Goal: Information Seeking & Learning: Learn about a topic

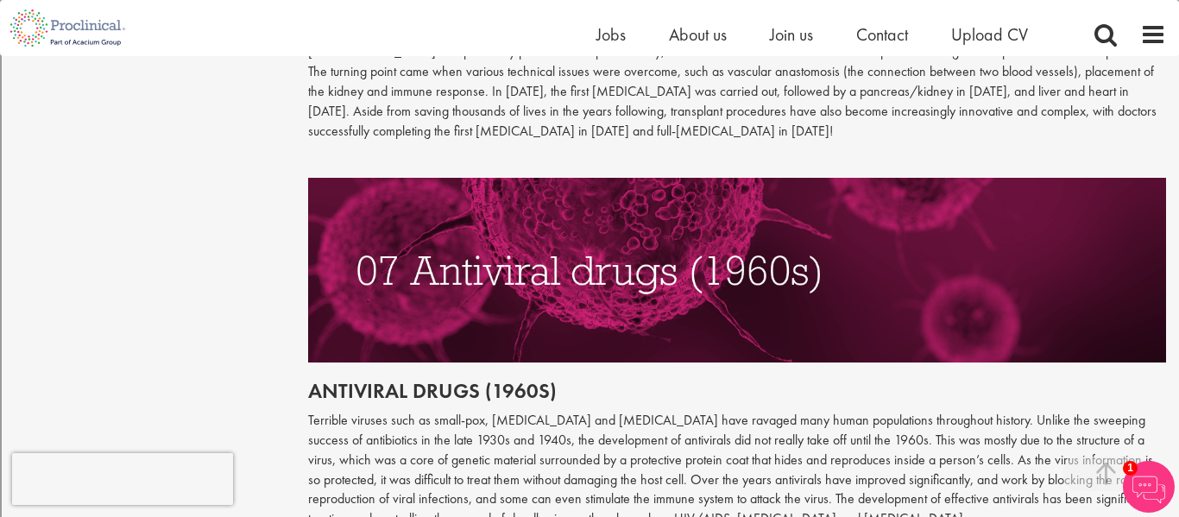
scroll to position [3179, 0]
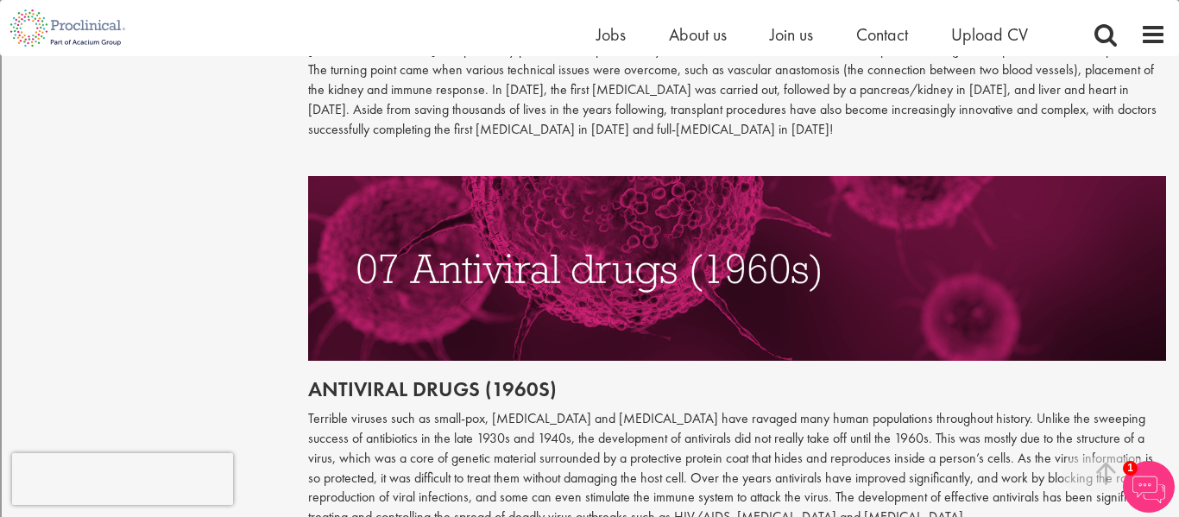
drag, startPoint x: 310, startPoint y: 359, endPoint x: 457, endPoint y: 370, distance: 148.0
click at [457, 409] on p "Terrible viruses such as small-pox, [MEDICAL_DATA] and [MEDICAL_DATA] have rava…" at bounding box center [737, 468] width 859 height 118
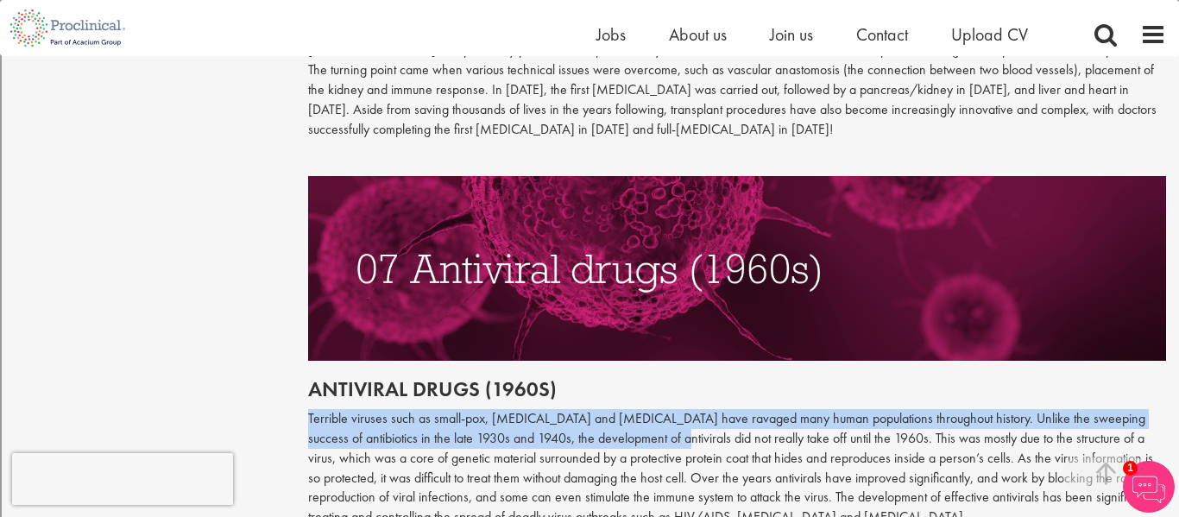
drag, startPoint x: 307, startPoint y: 361, endPoint x: 607, endPoint y: 374, distance: 300.6
click at [607, 409] on p "Terrible viruses such as small-pox, [MEDICAL_DATA] and [MEDICAL_DATA] have rava…" at bounding box center [737, 468] width 859 height 118
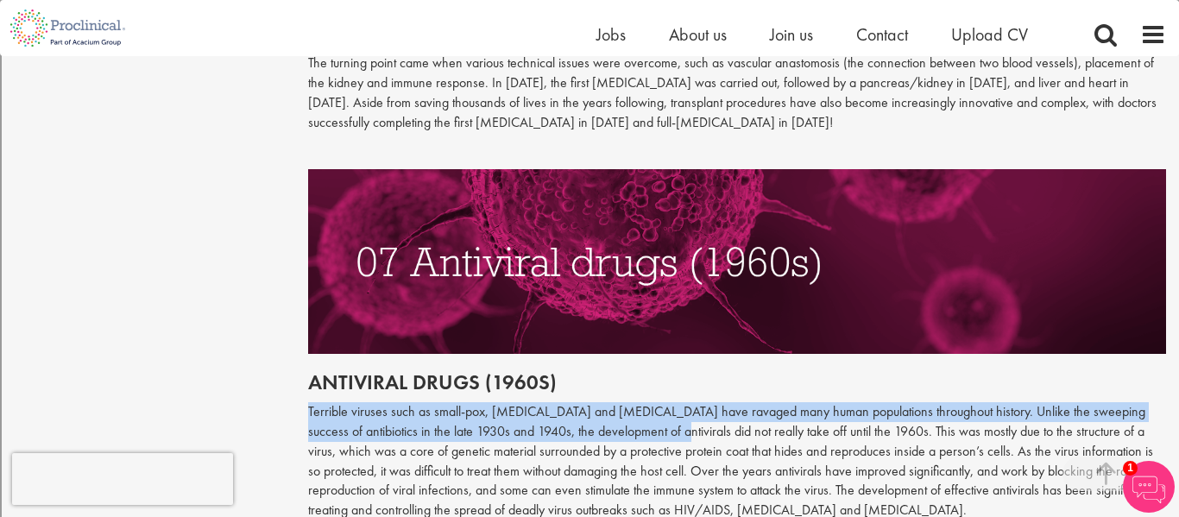
scroll to position [3184, 0]
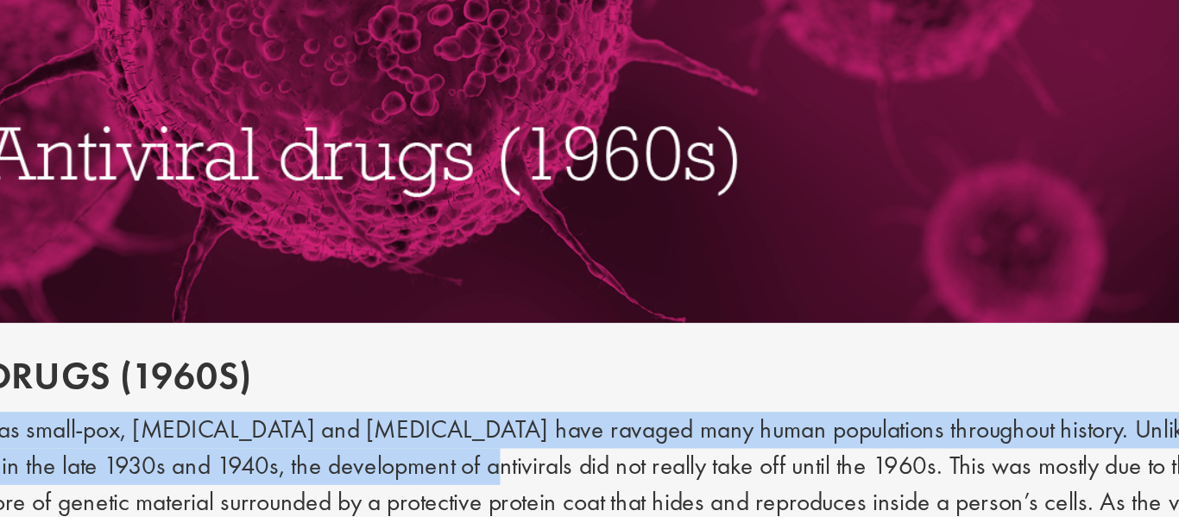
click at [918, 404] on p "Terrible viruses such as small-pox, [MEDICAL_DATA] and [MEDICAL_DATA] have rava…" at bounding box center [737, 463] width 859 height 118
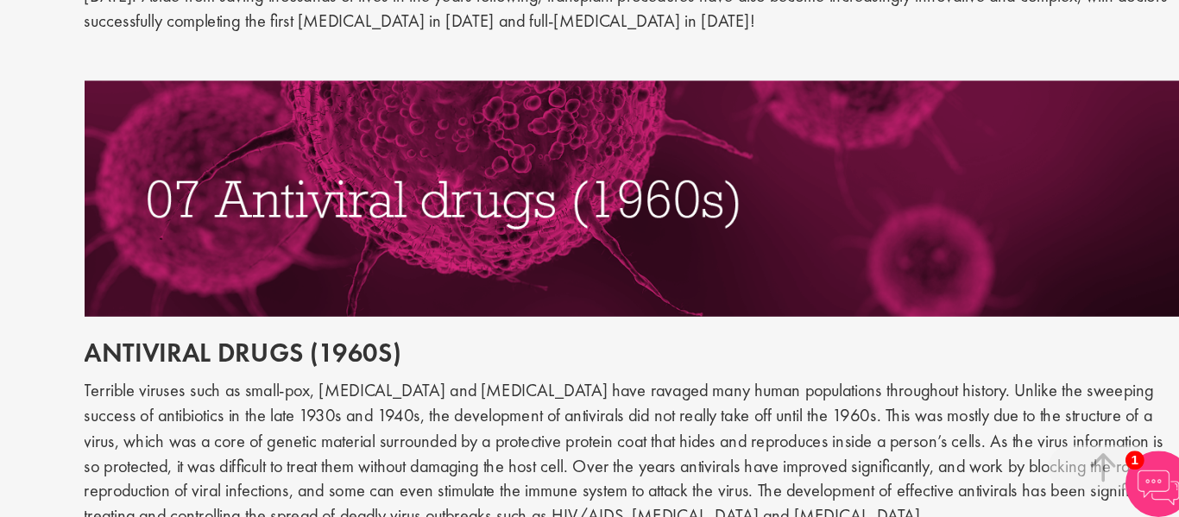
click at [817, 404] on p "Terrible viruses such as small-pox, [MEDICAL_DATA] and [MEDICAL_DATA] have rava…" at bounding box center [737, 463] width 859 height 118
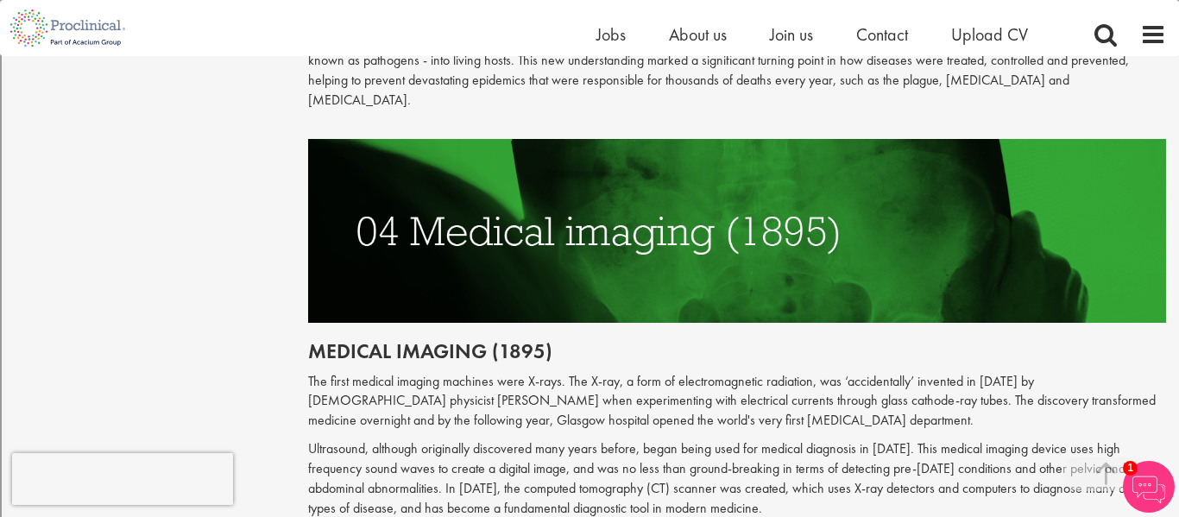
scroll to position [1909, 0]
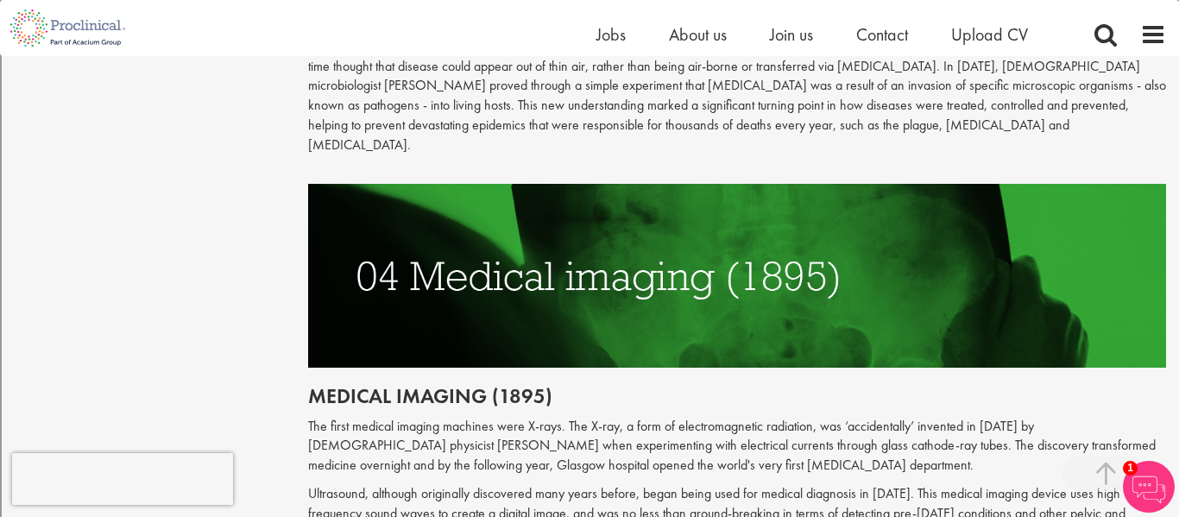
click at [1173, 52] on div "Home Jobs About us Join us Contact Upload CV" at bounding box center [589, 28] width 1179 height 56
click at [1173, 44] on div "Home Jobs About us Join us Contact Upload CV" at bounding box center [589, 28] width 1179 height 56
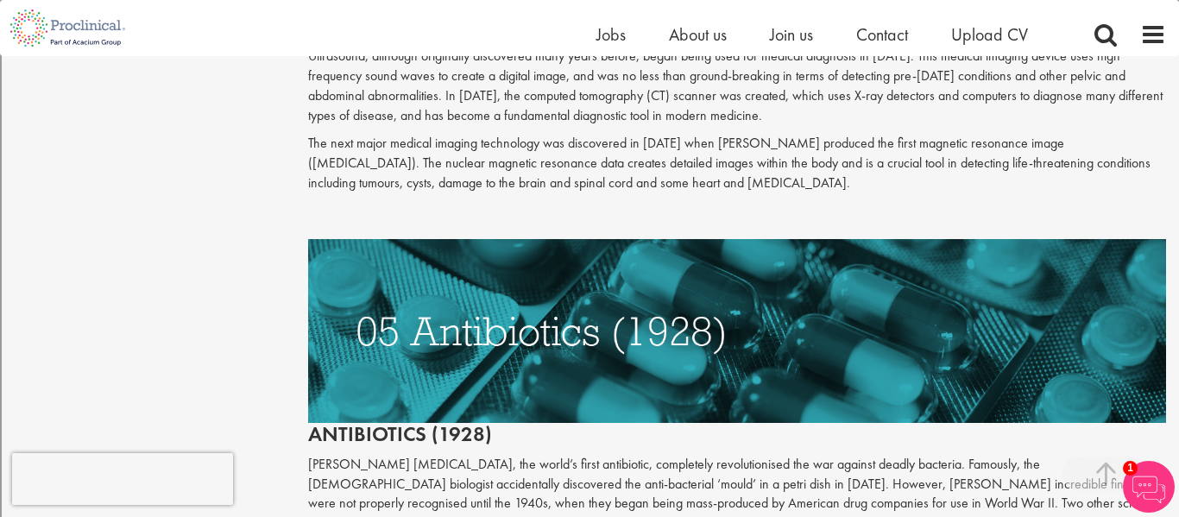
scroll to position [2347, 0]
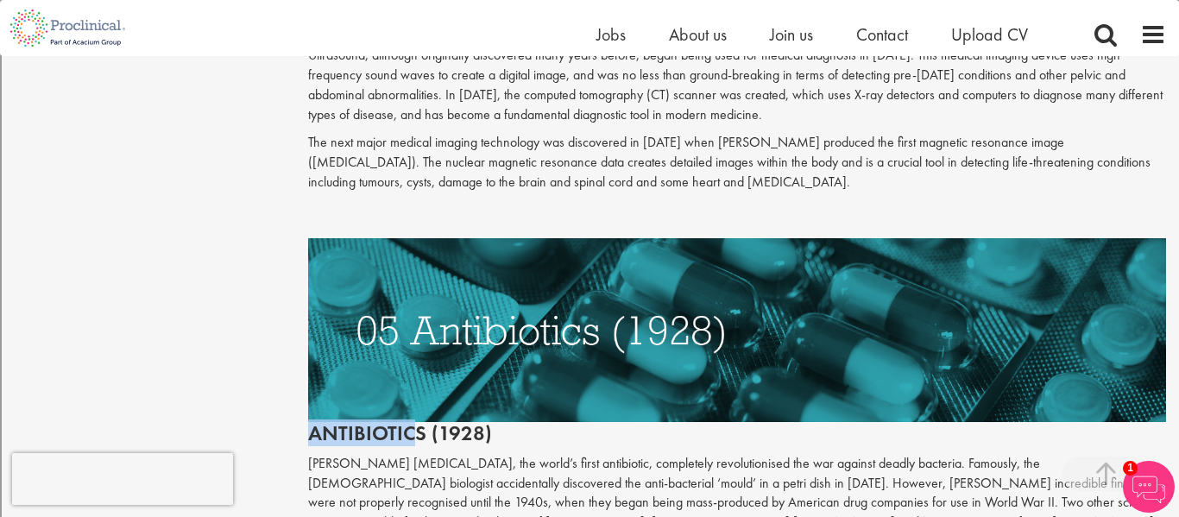
drag, startPoint x: 311, startPoint y: 397, endPoint x: 416, endPoint y: 400, distance: 105.3
click at [416, 400] on h2 "Antibiotics (1928)" at bounding box center [737, 341] width 859 height 207
copy h2 "Antibiotic"
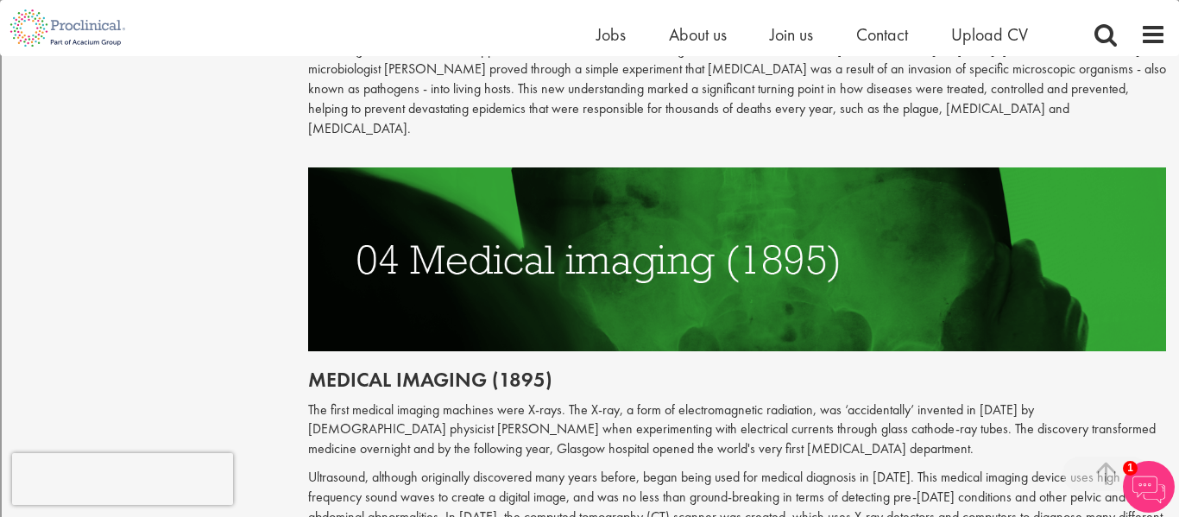
scroll to position [1897, 0]
